Goal: Ask a question

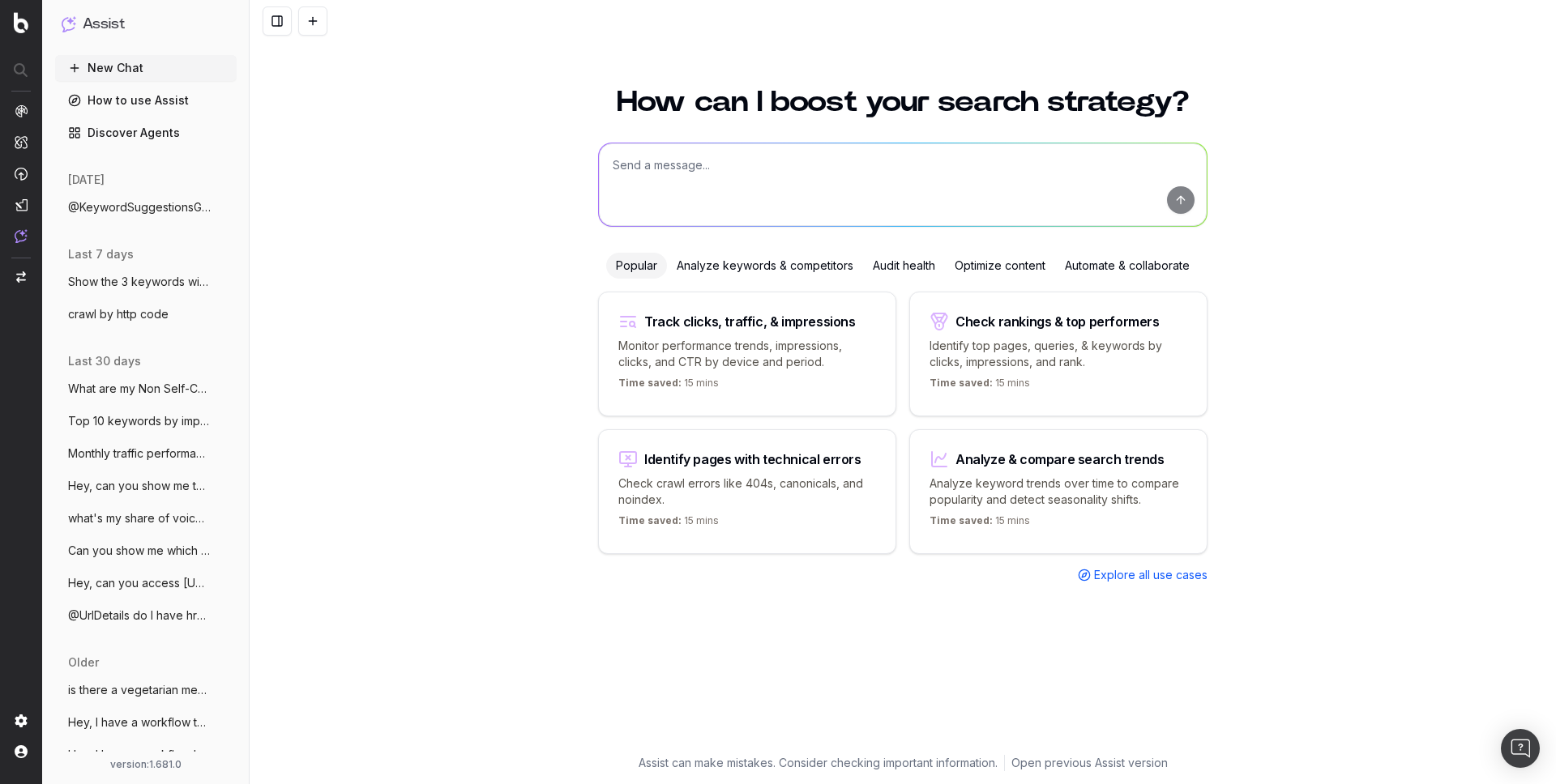
click at [821, 188] on textarea at bounding box center [902, 184] width 608 height 82
type textarea "list"
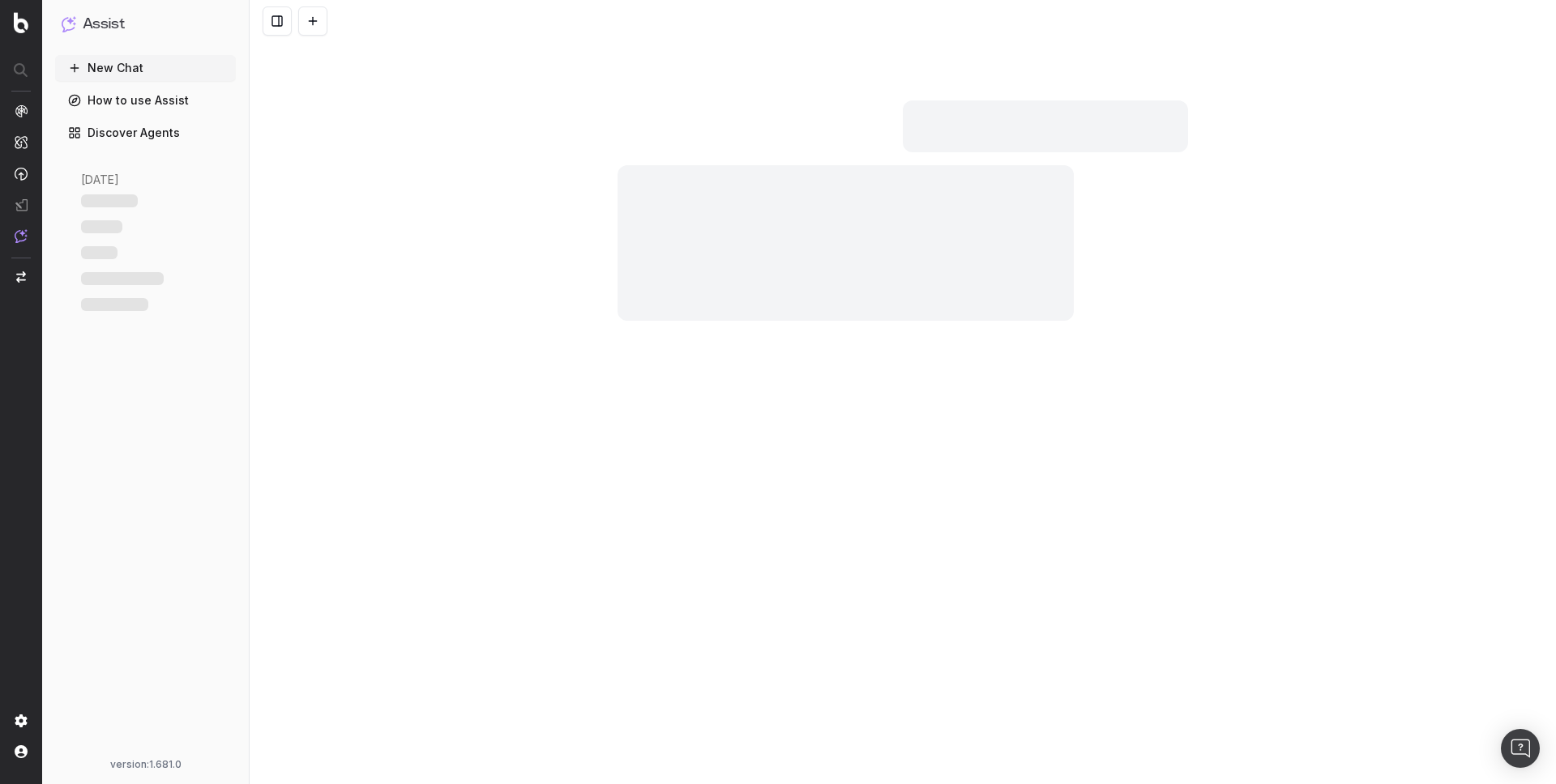
scroll to position [1041, 0]
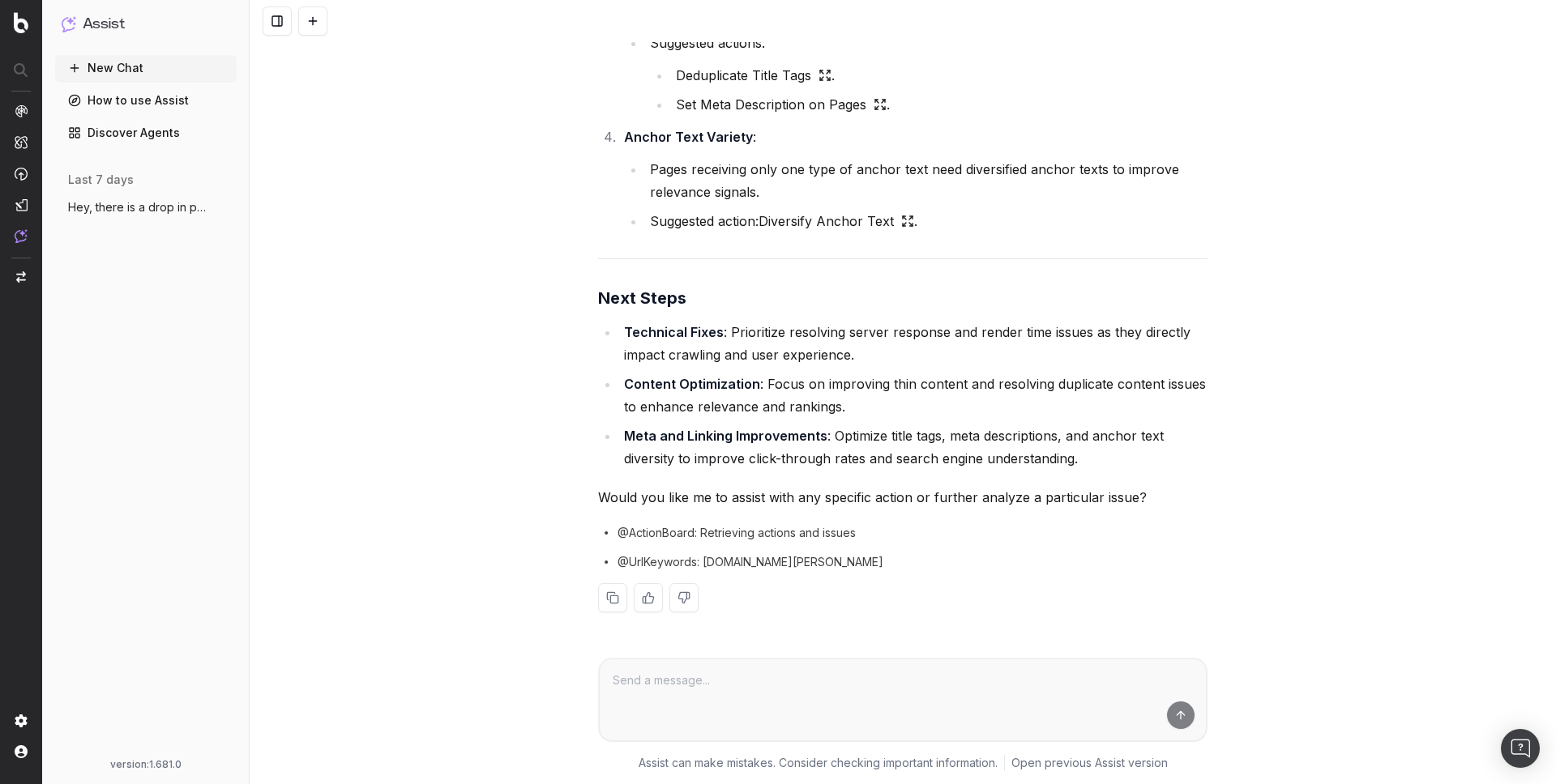
click at [303, 16] on button at bounding box center [313, 21] width 29 height 29
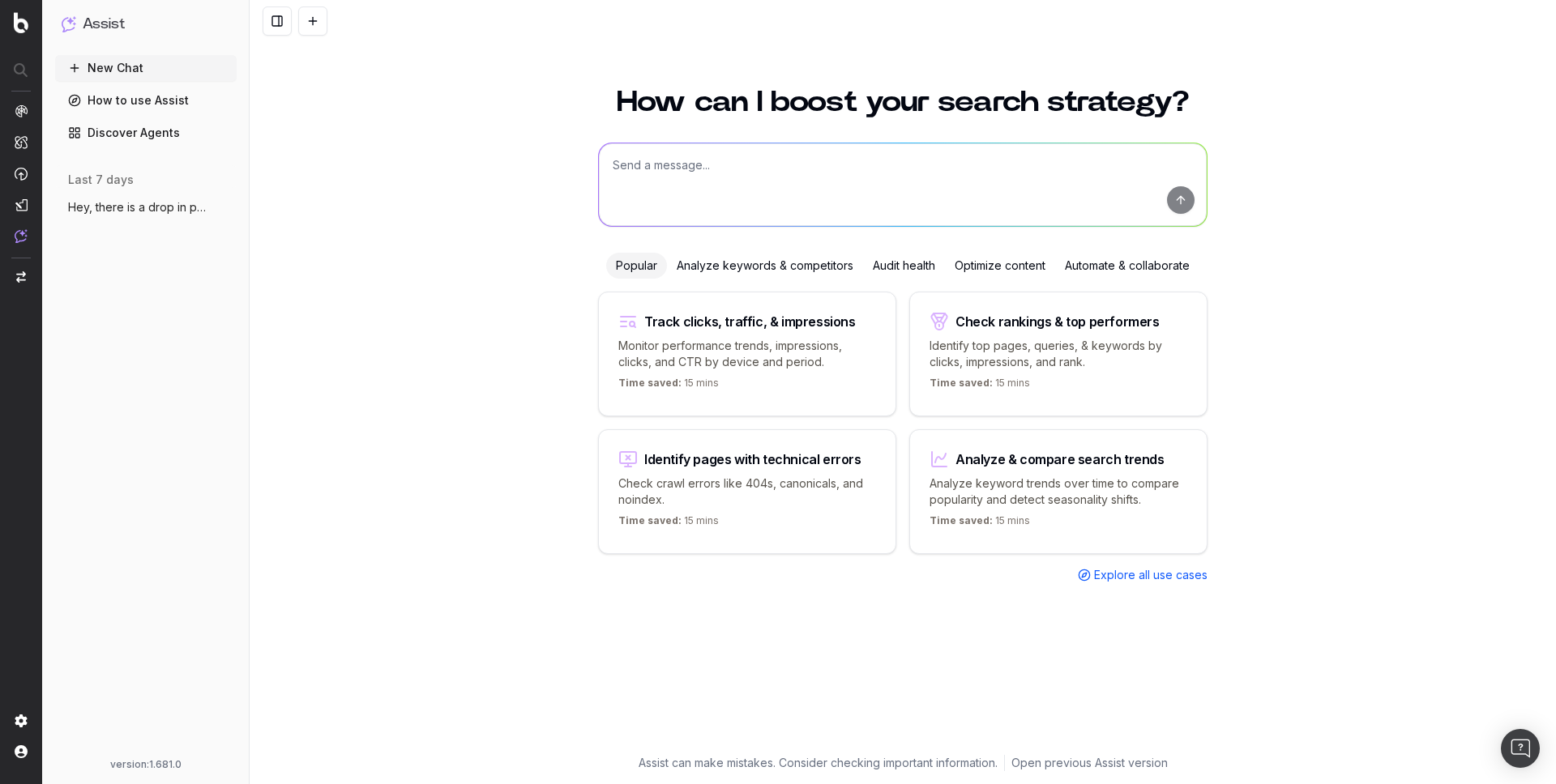
click at [865, 158] on textarea at bounding box center [902, 184] width 608 height 82
type textarea "list no index urls by pagetype"
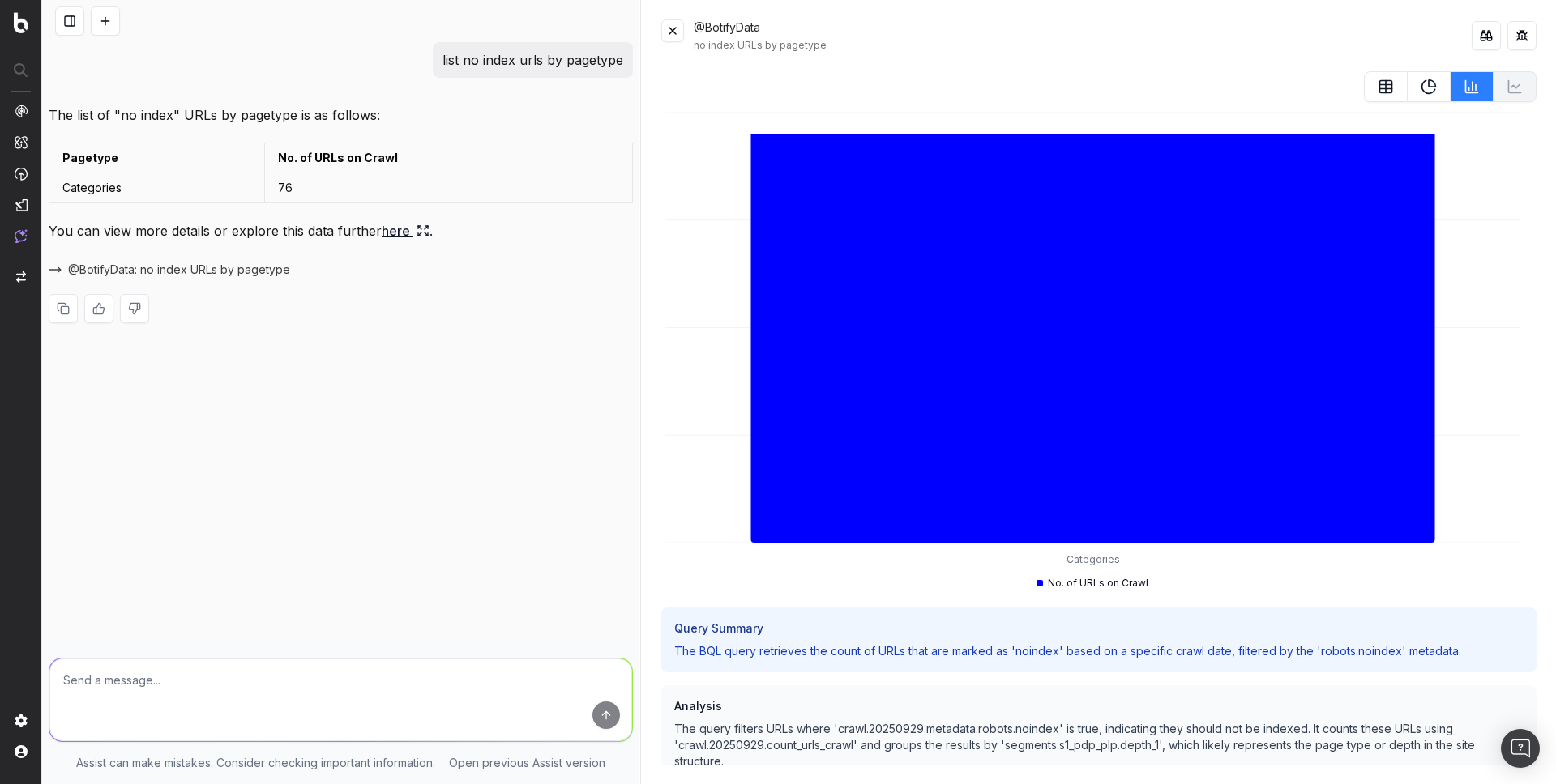
click at [322, 667] on textarea at bounding box center [340, 699] width 583 height 82
type textarea "can you break it down by urls?"
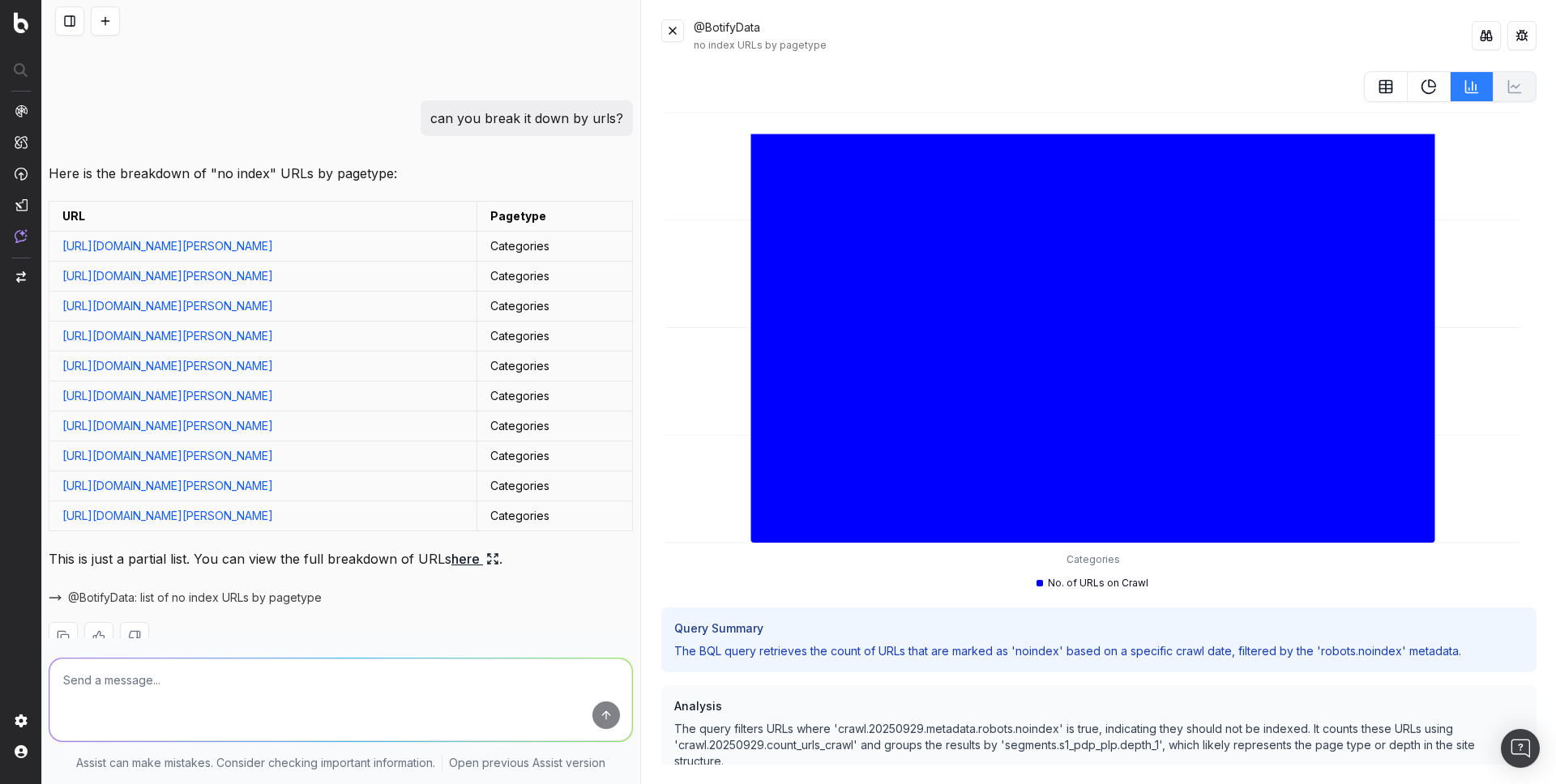
scroll to position [304, 0]
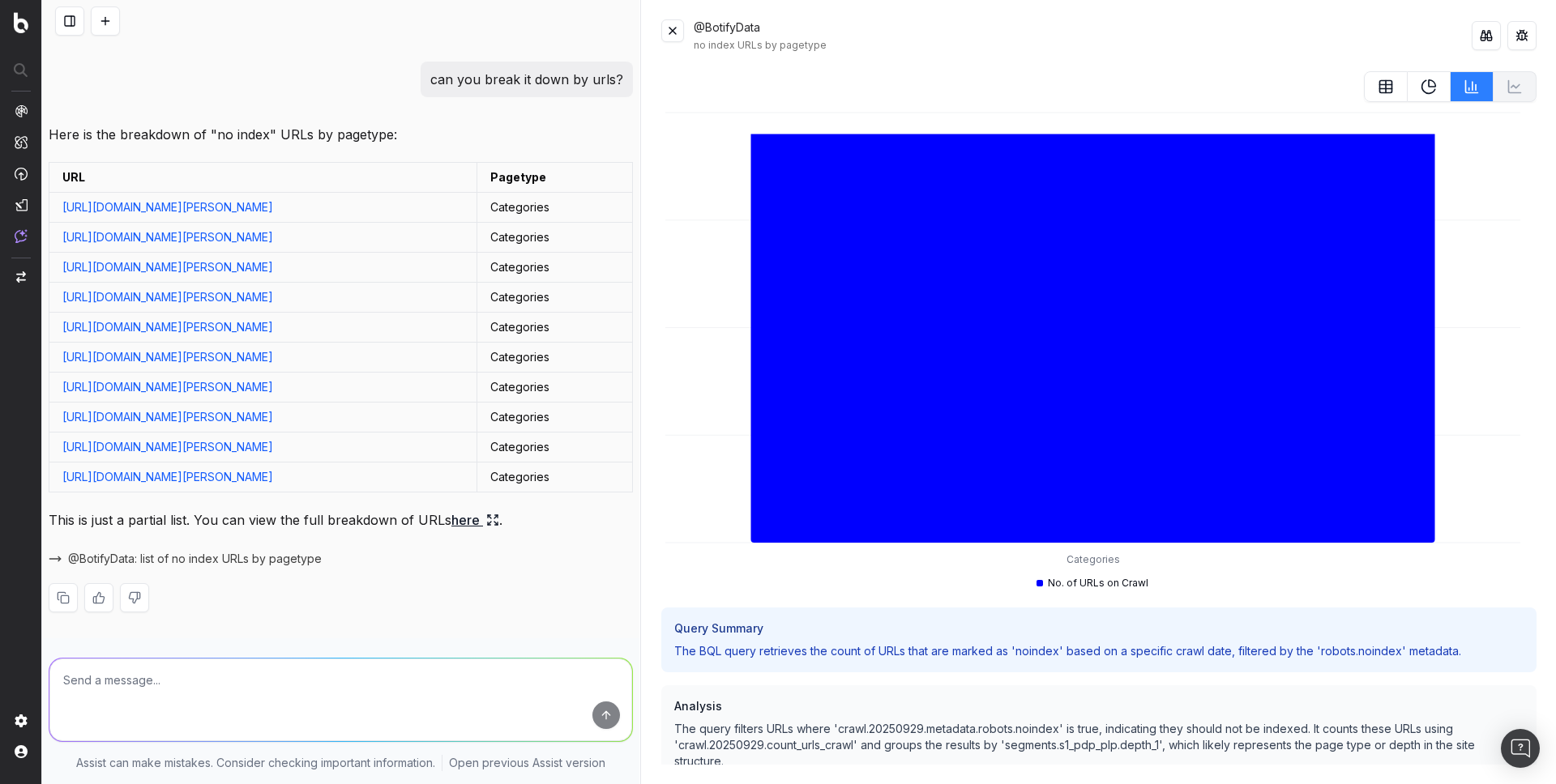
click at [465, 526] on link "here" at bounding box center [475, 520] width 48 height 22
